Goal: Find specific page/section: Find specific page/section

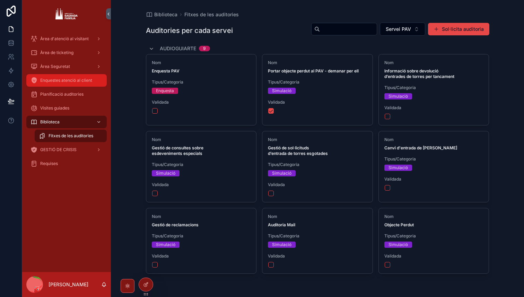
click at [55, 76] on div "Enquestes atenció al client" at bounding box center [67, 80] width 72 height 11
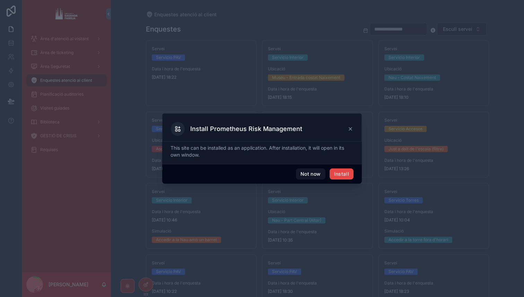
click at [353, 126] on div "Install Prometheus Risk Management" at bounding box center [262, 129] width 182 height 14
click at [353, 127] on icon at bounding box center [351, 129] width 6 height 6
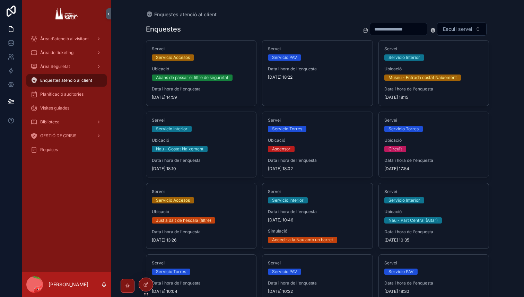
click at [73, 84] on div "Enquestes atenció al client" at bounding box center [67, 80] width 72 height 11
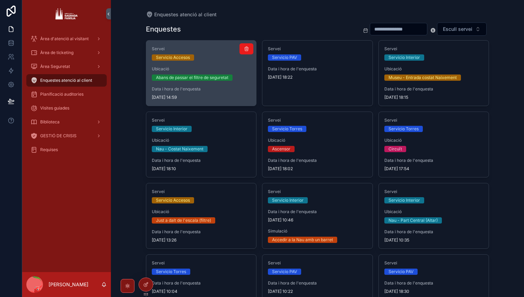
click at [194, 81] on div "Servei Servicio Accesos Ubicació Abans de passar el filtre de seguretat Data i …" at bounding box center [201, 73] width 110 height 65
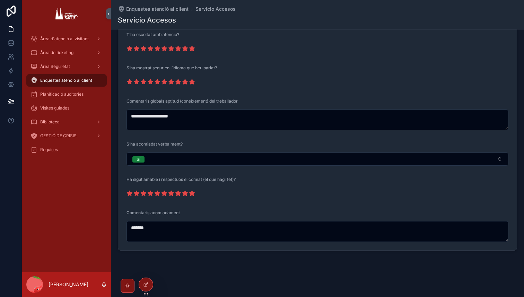
scroll to position [949, 0]
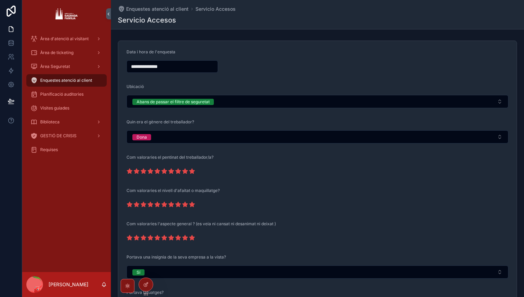
click at [75, 84] on div "Enquestes atenció al client" at bounding box center [67, 80] width 72 height 11
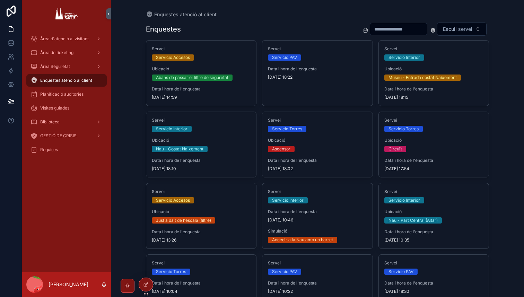
click at [73, 81] on span "Enquestes atenció al client" at bounding box center [66, 81] width 52 height 6
click at [35, 82] on icon "scrollable content" at bounding box center [34, 80] width 7 height 7
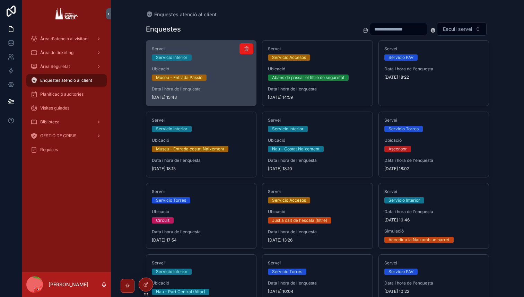
click at [194, 84] on div "Servei Servicio Interior Ubicació Museu - Entrada Passió Data i hora de l'enque…" at bounding box center [201, 73] width 110 height 65
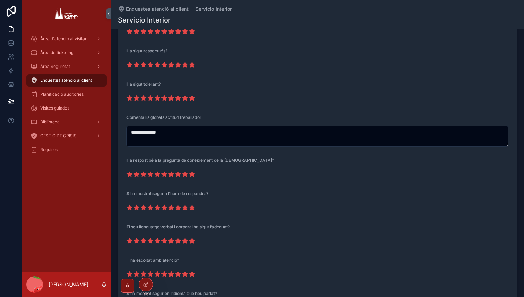
scroll to position [936, 0]
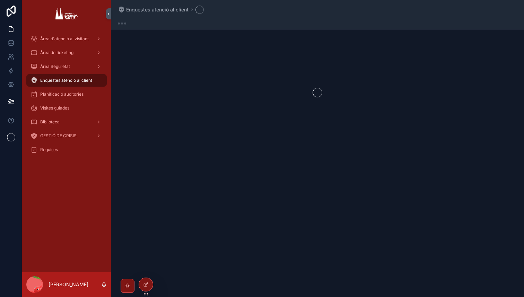
click at [83, 86] on link "Enquestes atenció al client" at bounding box center [66, 80] width 80 height 12
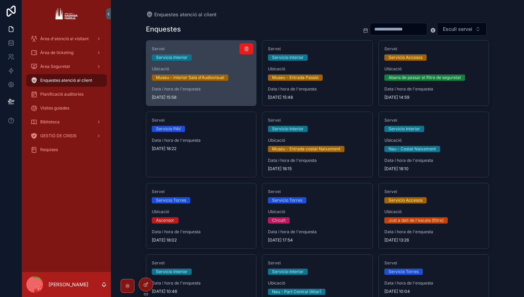
click at [226, 77] on span "Museu - interior Sala d'Audiovisual" at bounding box center [190, 78] width 77 height 6
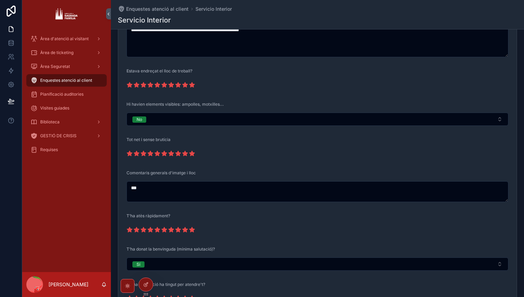
scroll to position [348, 0]
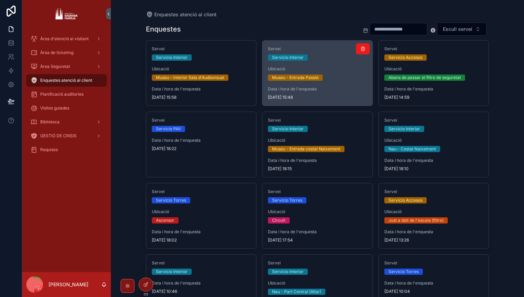
click at [313, 70] on span "Ubicació" at bounding box center [317, 69] width 99 height 6
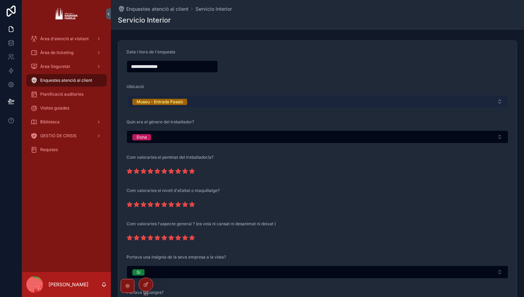
click at [220, 98] on button "Museu - Entrada Passió" at bounding box center [318, 101] width 382 height 13
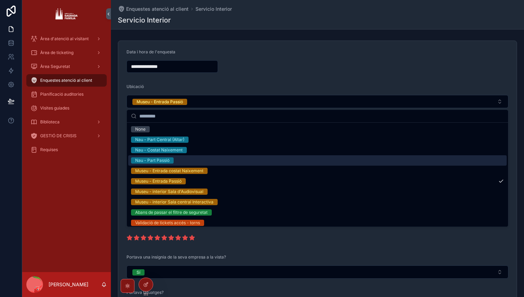
click at [184, 160] on div "Nau - Part Passió" at bounding box center [317, 160] width 379 height 10
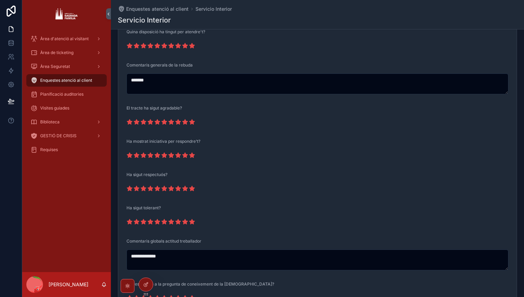
scroll to position [936, 0]
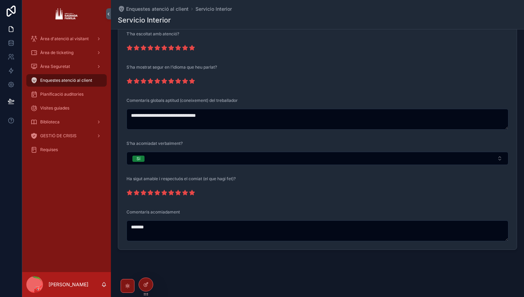
click at [65, 76] on div "Enquestes atenció al client" at bounding box center [67, 80] width 72 height 11
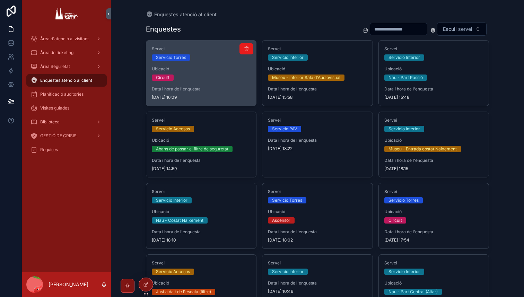
click at [183, 85] on div "Servei Servicio Torres Ubicació Circuït Data i hora de l'enquesta 10/9/2025 16:…" at bounding box center [201, 73] width 110 height 65
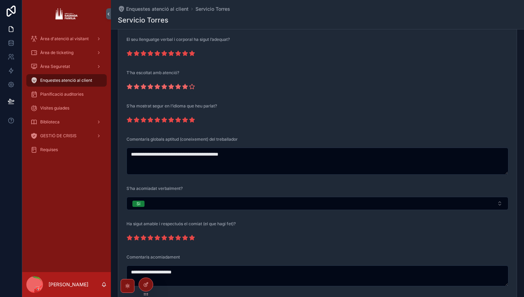
scroll to position [1011, 0]
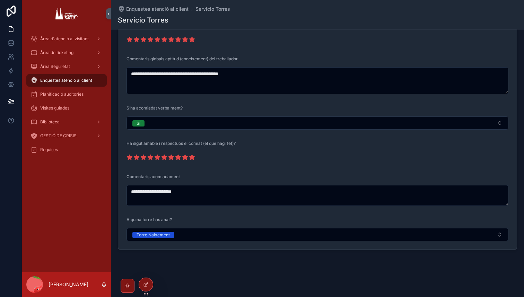
click at [91, 78] on span "Enquestes atenció al client" at bounding box center [66, 81] width 52 height 6
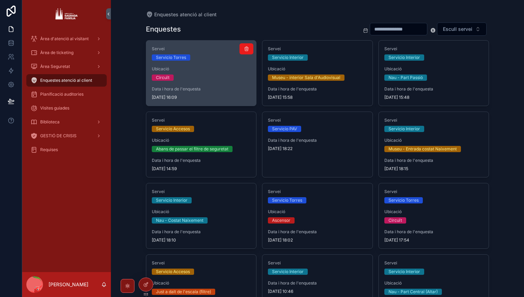
click at [217, 89] on span "Data i hora de l'enquesta" at bounding box center [201, 89] width 99 height 6
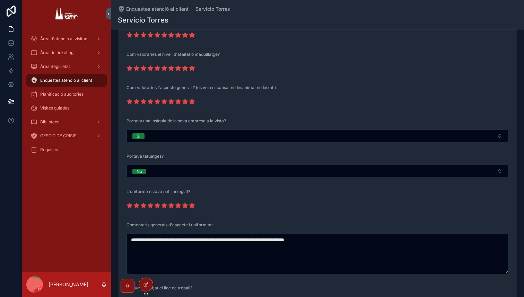
scroll to position [173, 0]
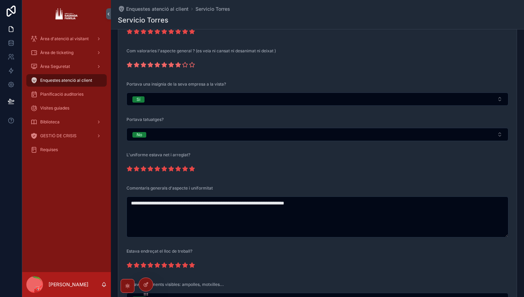
click at [179, 65] on icon "scrollable content" at bounding box center [178, 64] width 5 height 5
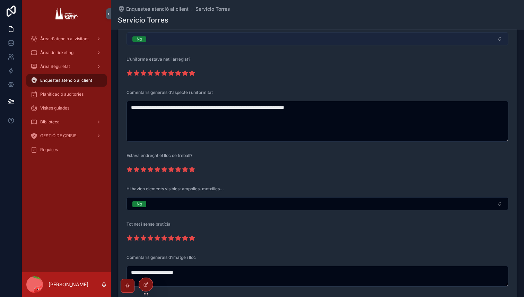
scroll to position [0, 0]
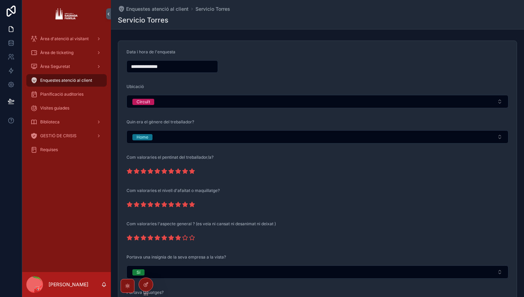
click at [64, 80] on span "Enquestes atenció al client" at bounding box center [66, 81] width 52 height 6
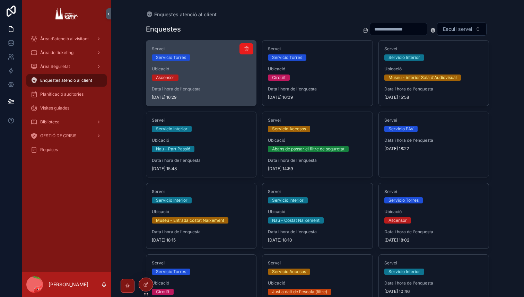
click at [176, 89] on span "Data i hora de l'enquesta" at bounding box center [201, 89] width 99 height 6
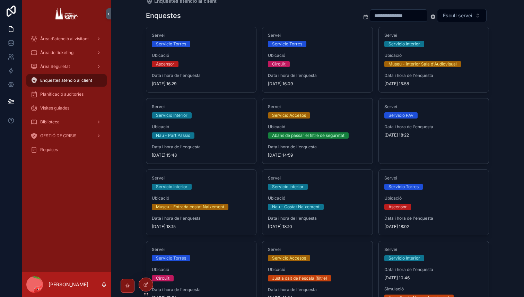
scroll to position [14, 0]
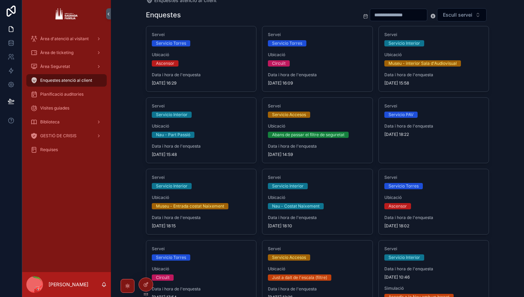
click at [176, 89] on div "Servei Servicio Torres Ubicació Ascensor Data i hora de l'enquesta [DATE] 16:29" at bounding box center [201, 58] width 110 height 65
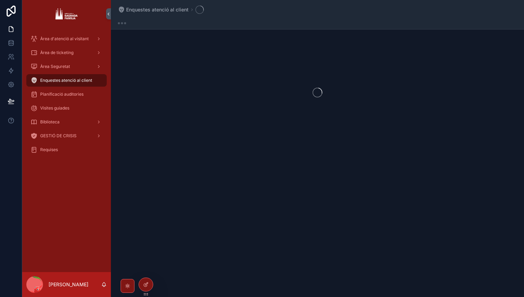
click at [176, 89] on div "scrollable content" at bounding box center [317, 93] width 413 height 110
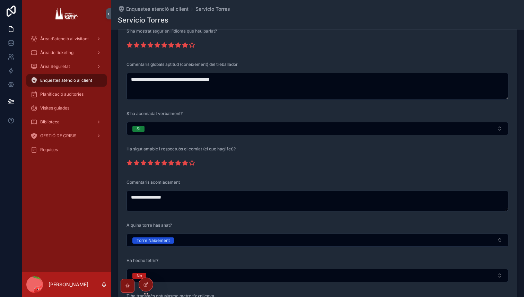
scroll to position [973, 0]
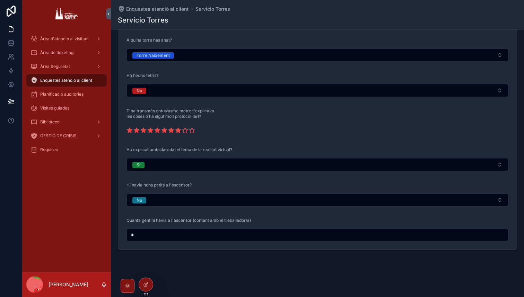
click at [83, 77] on div "Enquestes atenció al client" at bounding box center [67, 80] width 72 height 11
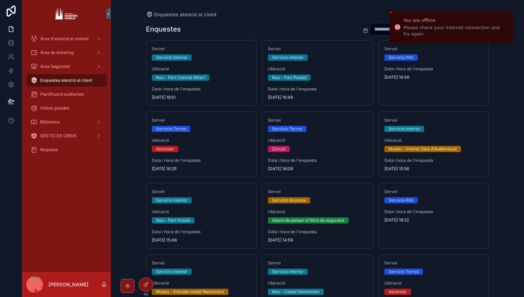
click at [392, 11] on icon "Close toast" at bounding box center [391, 12] width 4 height 4
